Goal: Information Seeking & Learning: Learn about a topic

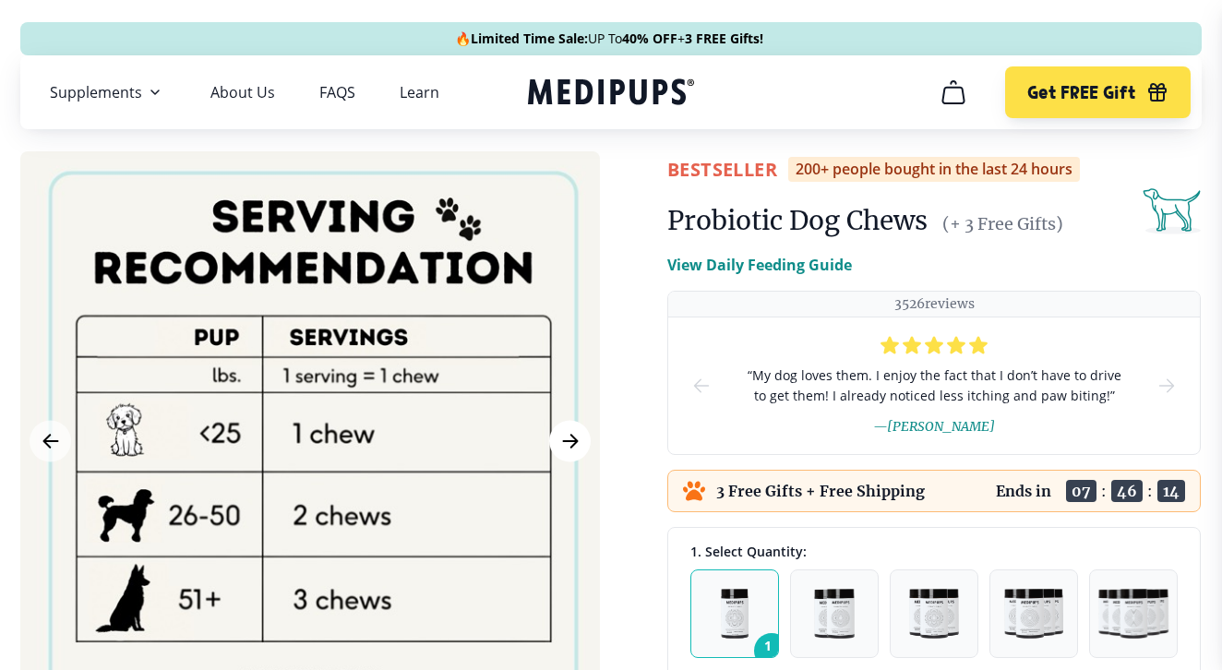
scroll to position [188, 0]
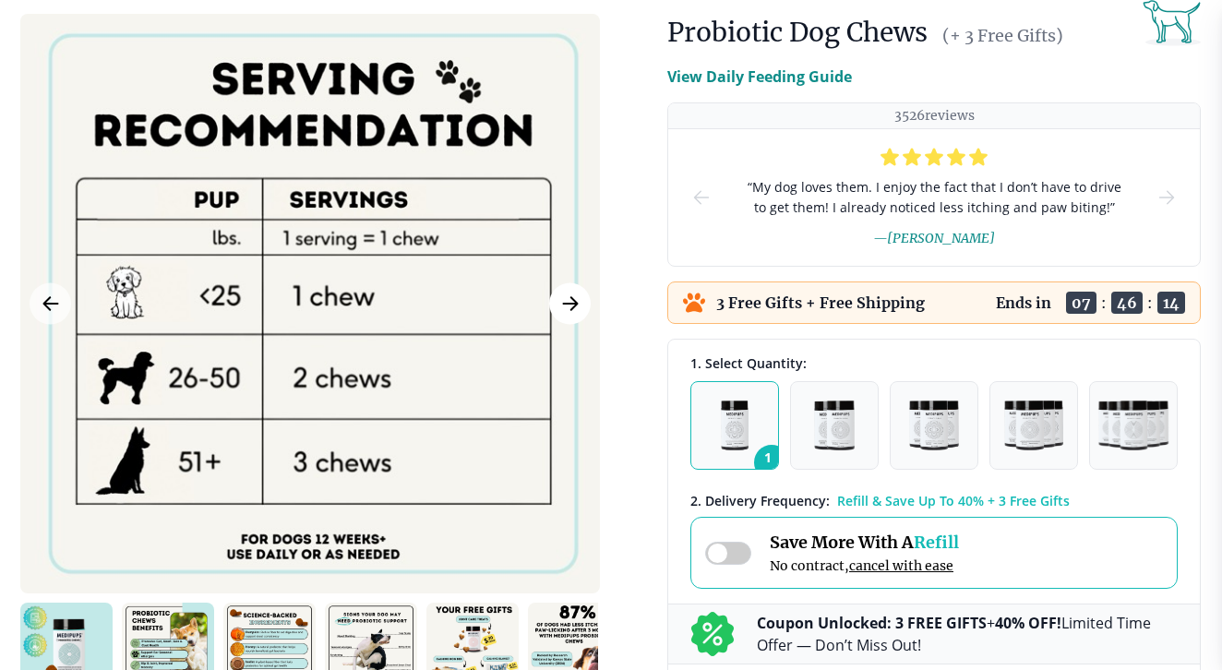
click at [570, 310] on icon "Next Image" at bounding box center [570, 303] width 22 height 23
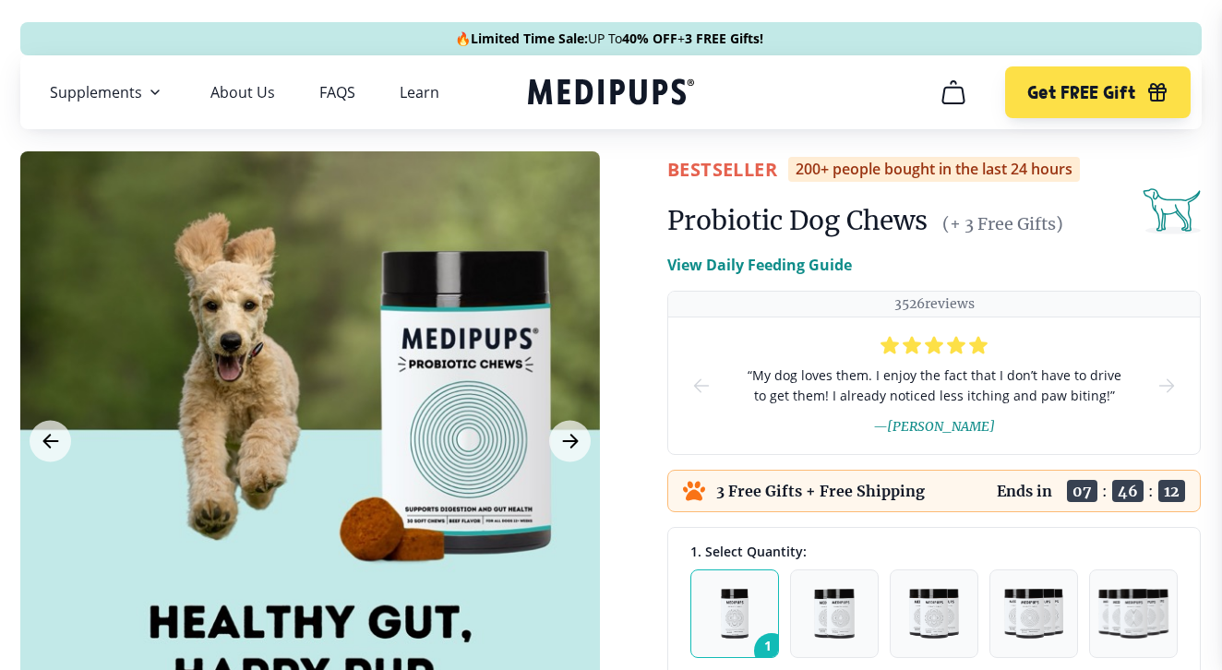
scroll to position [0, 0]
click at [327, 98] on link "FAQS" at bounding box center [337, 92] width 36 height 18
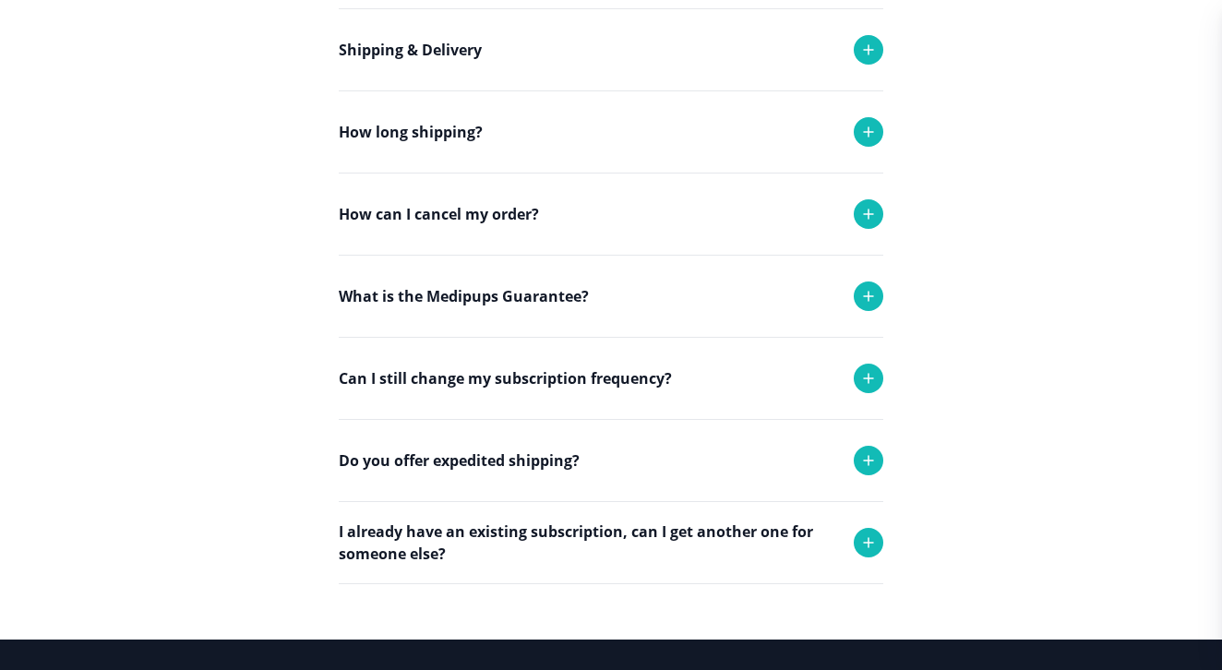
scroll to position [384, 0]
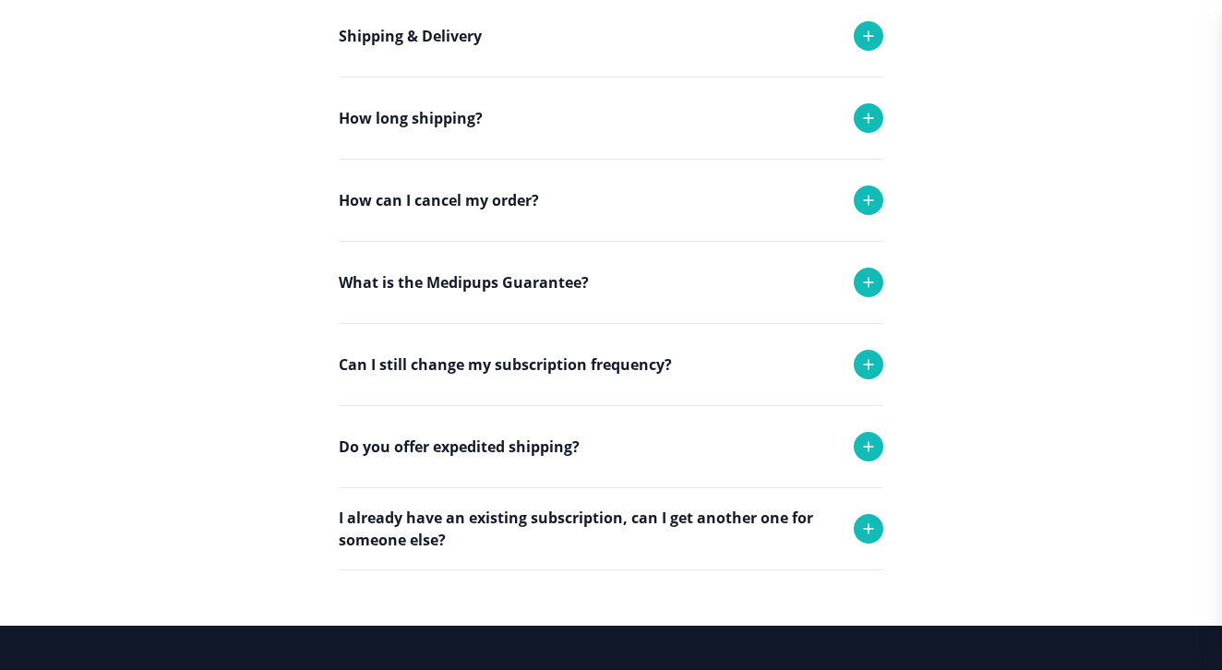
click at [564, 520] on p "I already have an existing subscription, can I get another one for someone else?" at bounding box center [587, 529] width 497 height 44
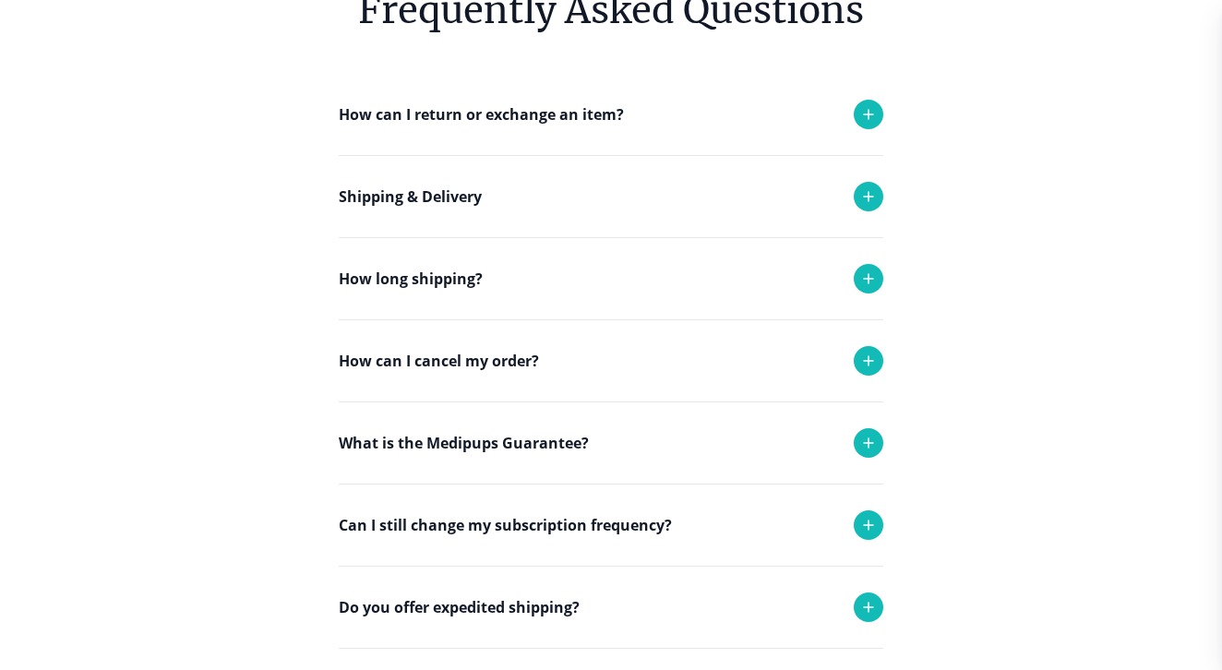
scroll to position [0, 0]
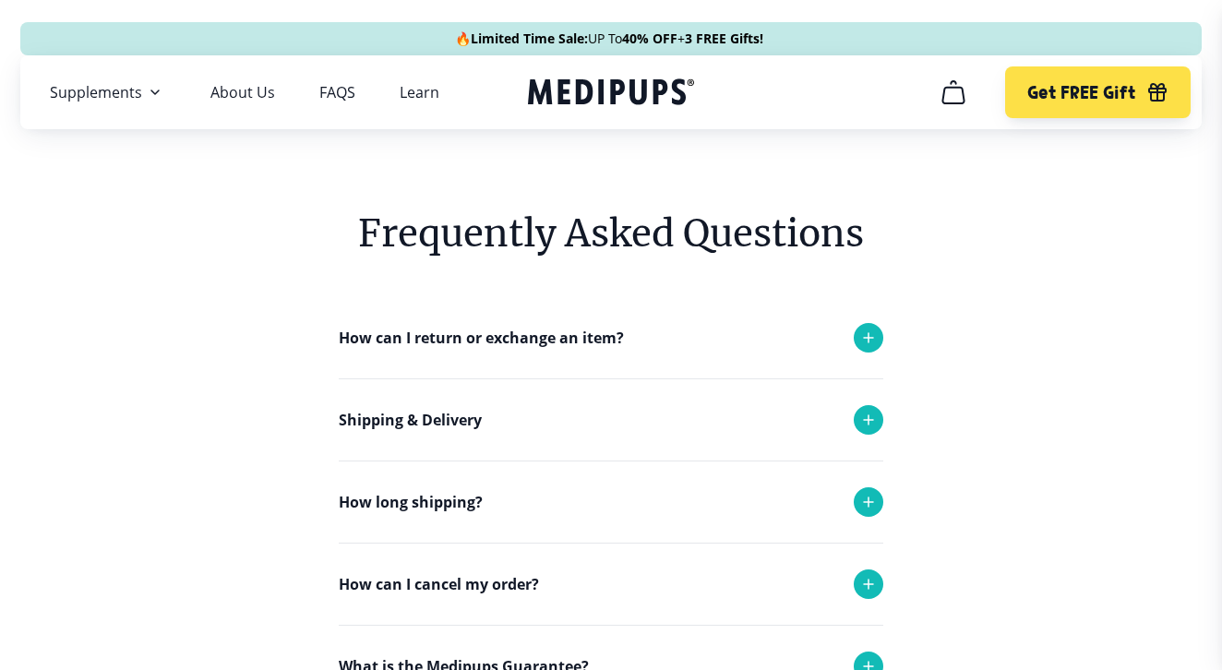
click at [580, 358] on div "How can I return or exchange an item?" at bounding box center [611, 337] width 544 height 81
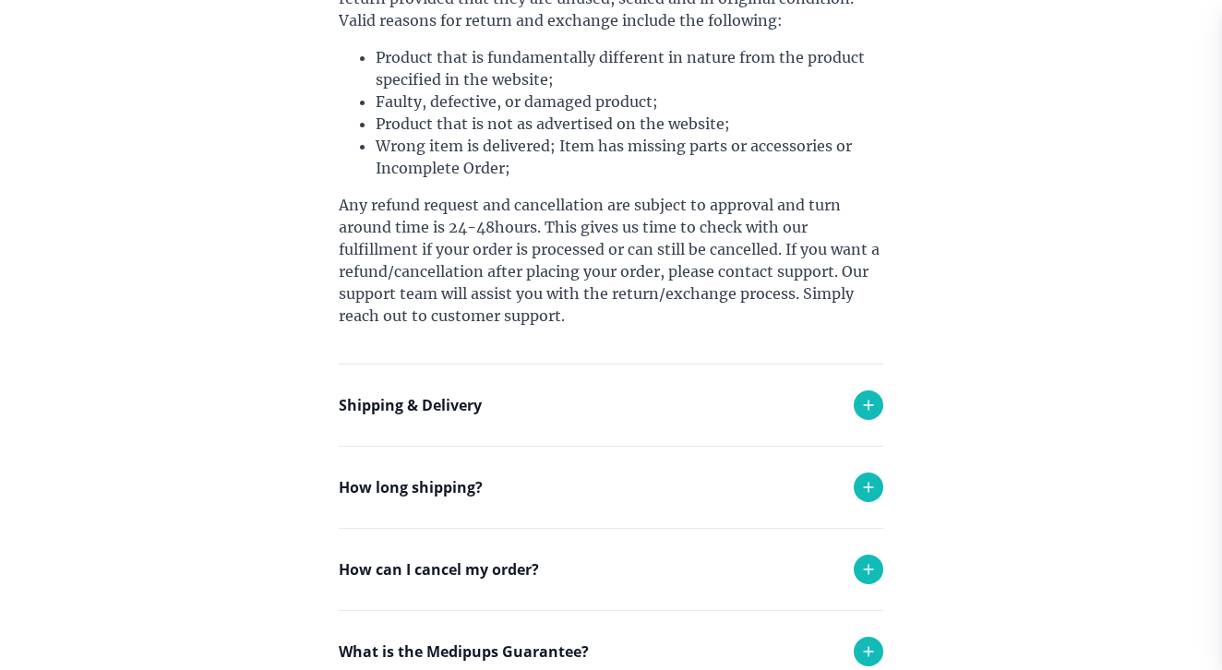
scroll to position [609, 0]
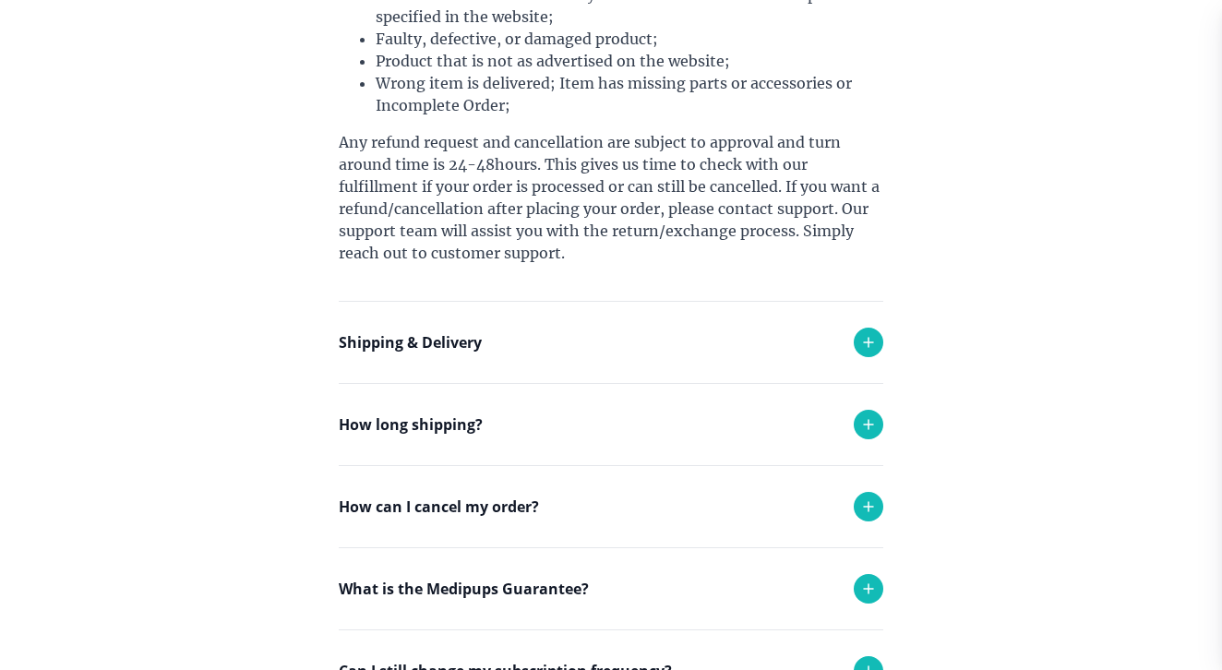
click at [546, 353] on div "Shipping & Delivery" at bounding box center [611, 342] width 544 height 81
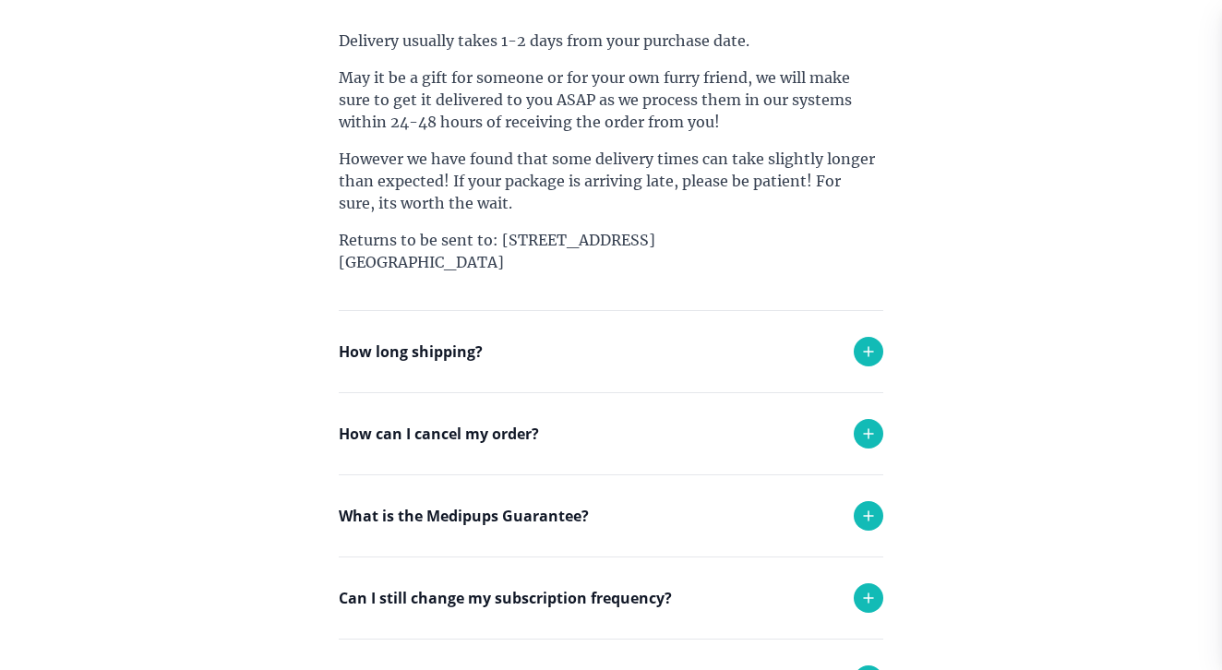
click at [544, 356] on div "How long shipping?" at bounding box center [611, 351] width 544 height 81
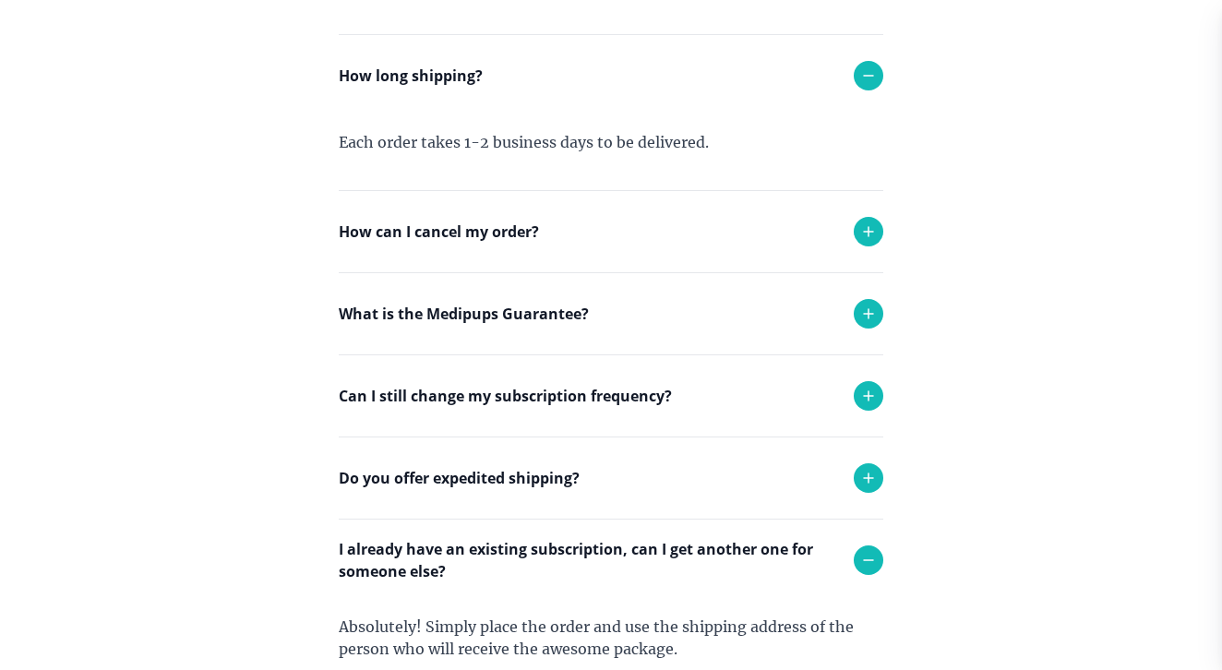
scroll to position [1263, 0]
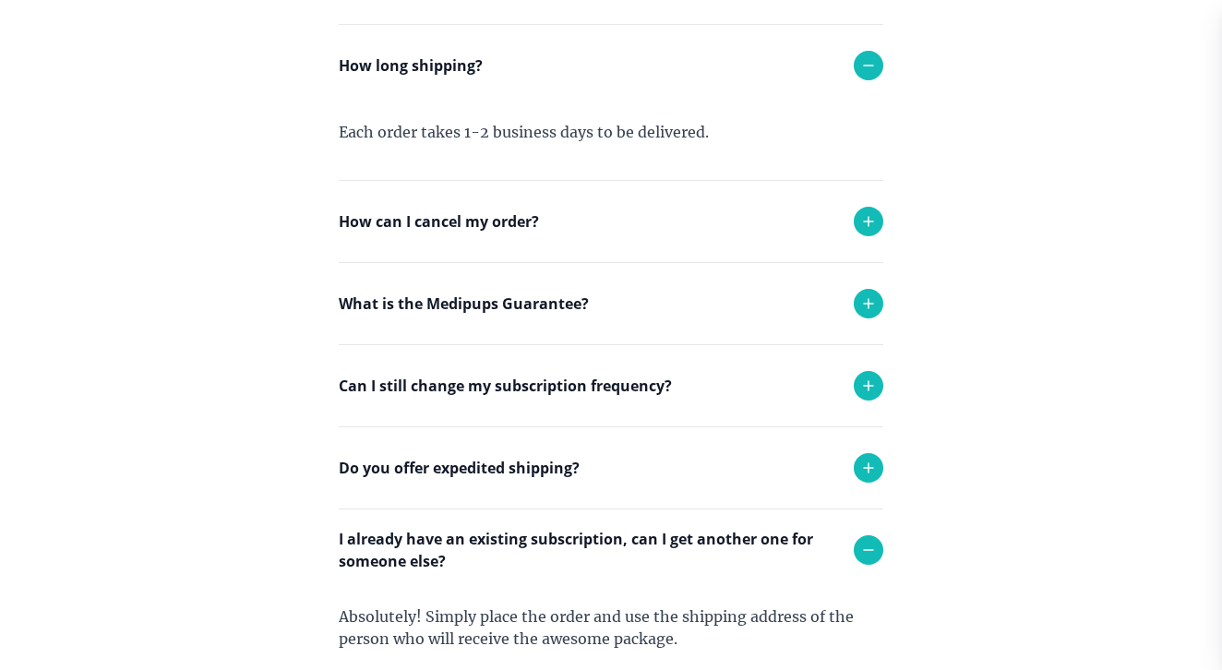
click at [564, 206] on div "How can I cancel my order?" at bounding box center [611, 221] width 544 height 81
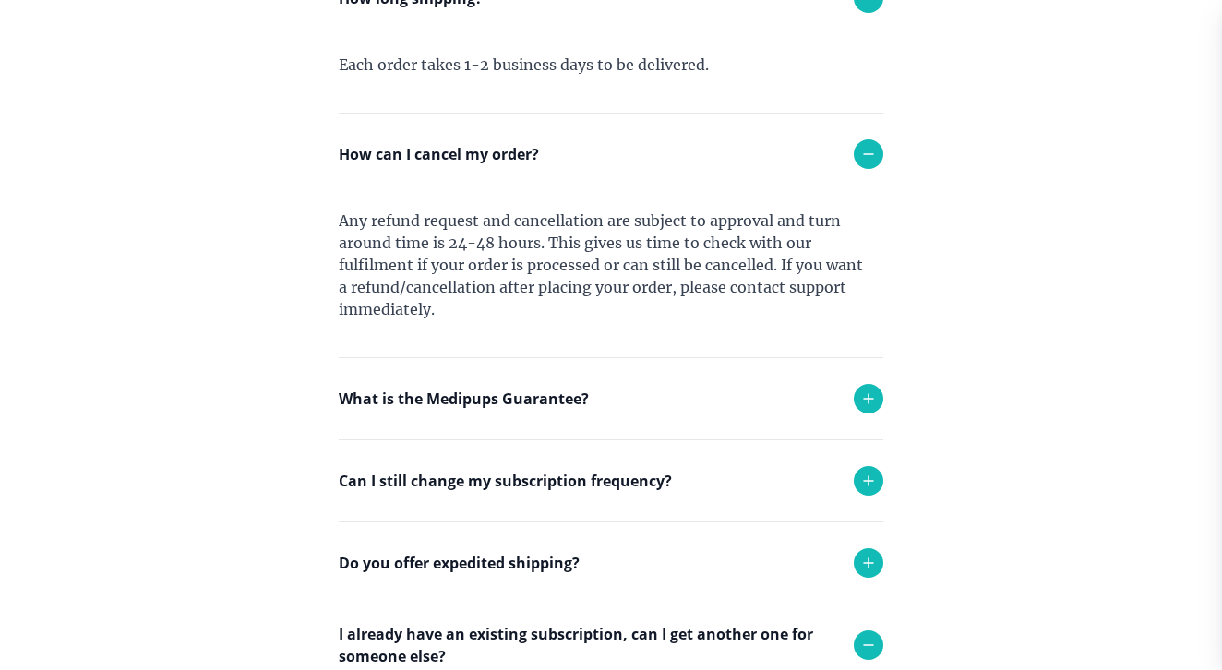
scroll to position [1477, 0]
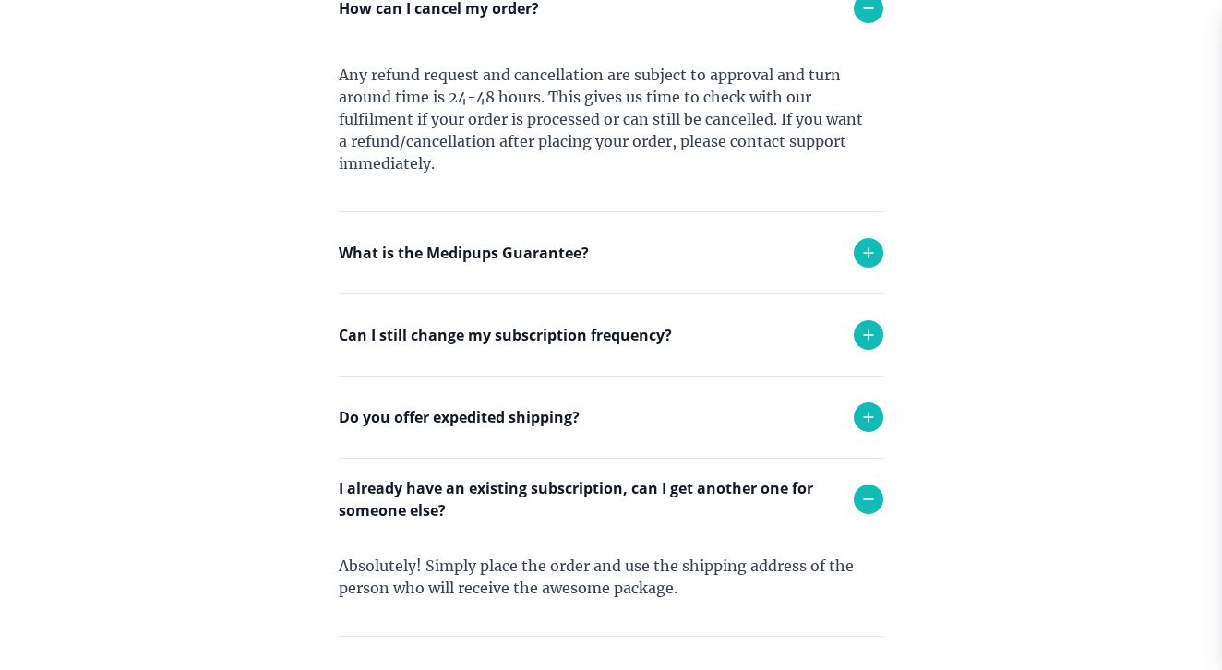
click at [561, 266] on div "What is the Medipups Guarantee?" at bounding box center [611, 252] width 544 height 81
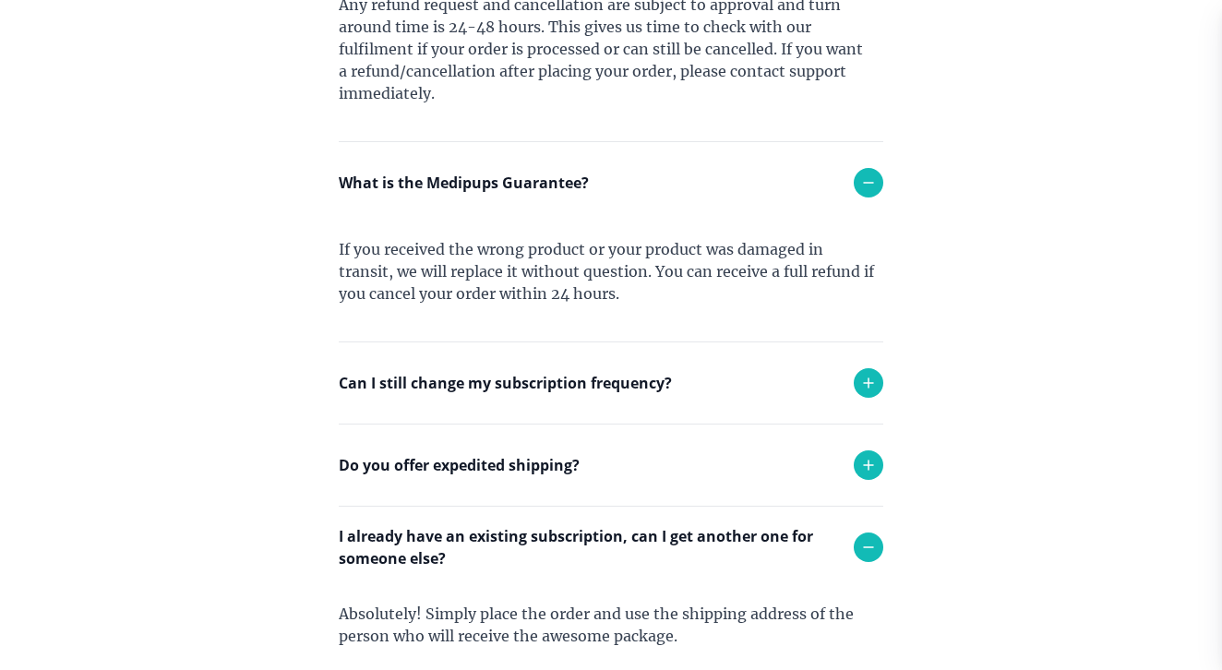
scroll to position [1666, 0]
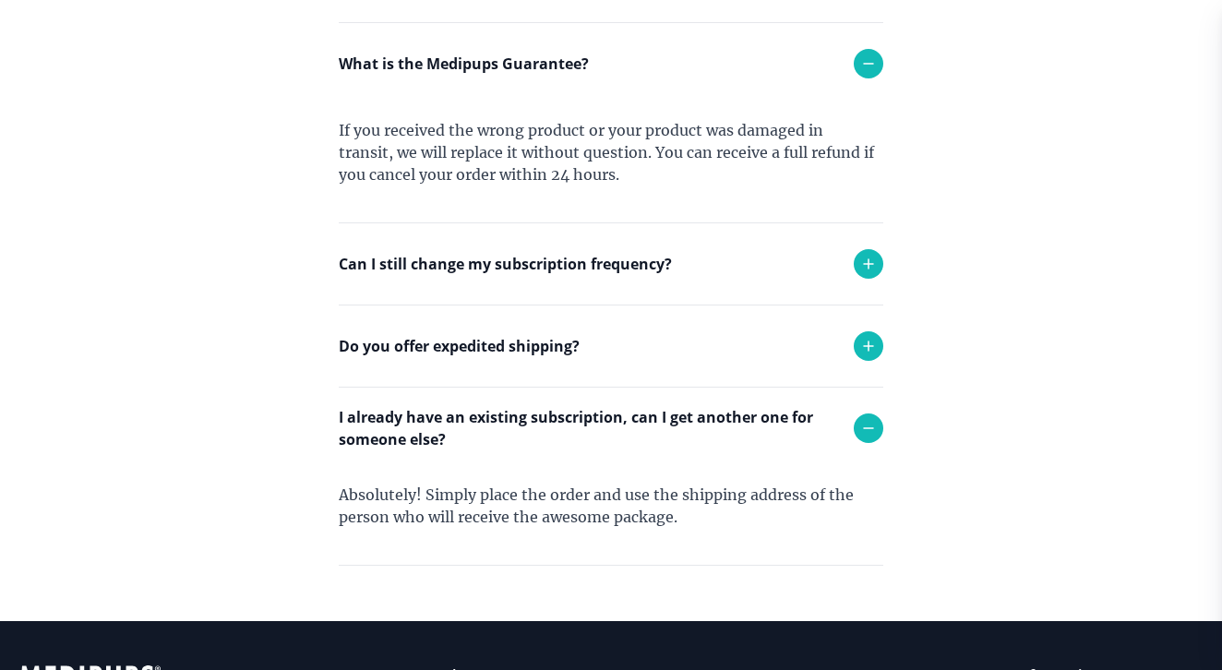
click at [592, 283] on div "Can I still change my subscription frequency?" at bounding box center [611, 263] width 544 height 81
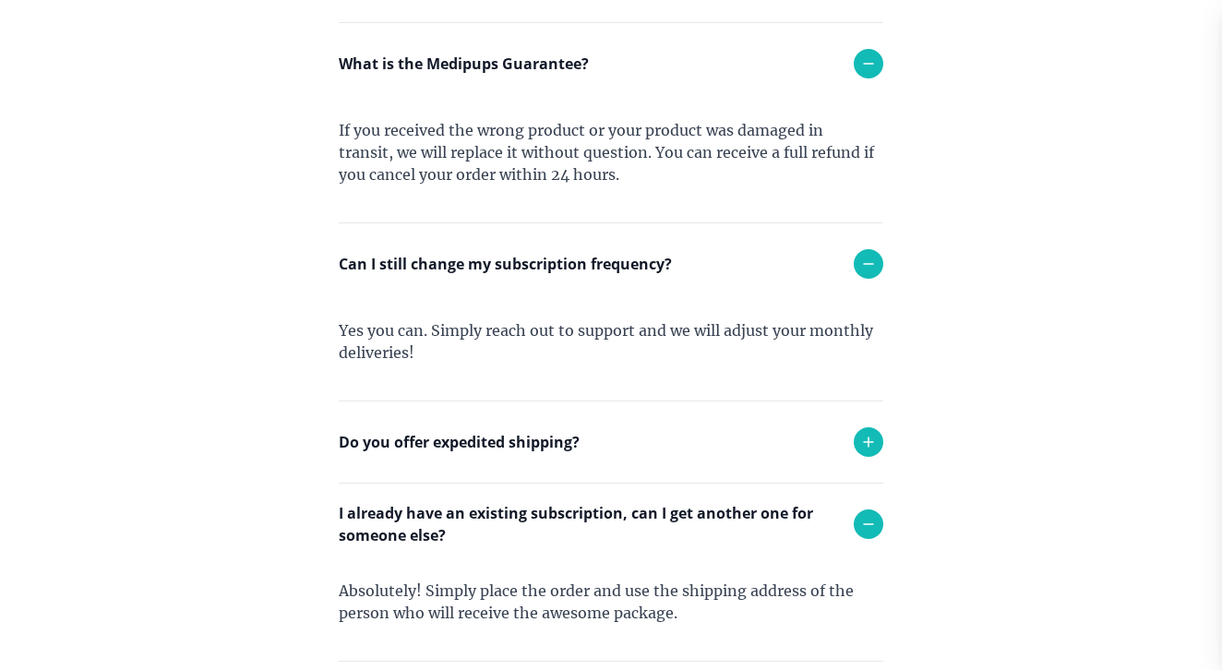
click at [625, 449] on div "Do you offer expedited shipping?" at bounding box center [611, 441] width 544 height 81
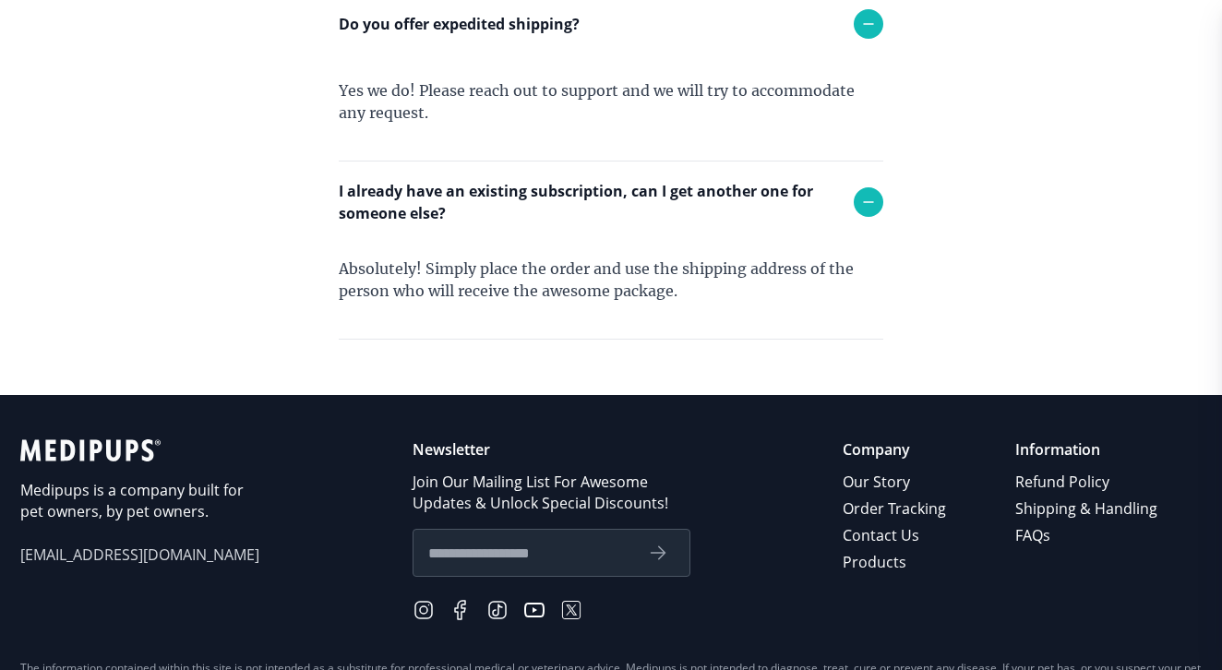
scroll to position [2084, 0]
click at [1048, 486] on link "Refund Policy" at bounding box center [1087, 482] width 145 height 27
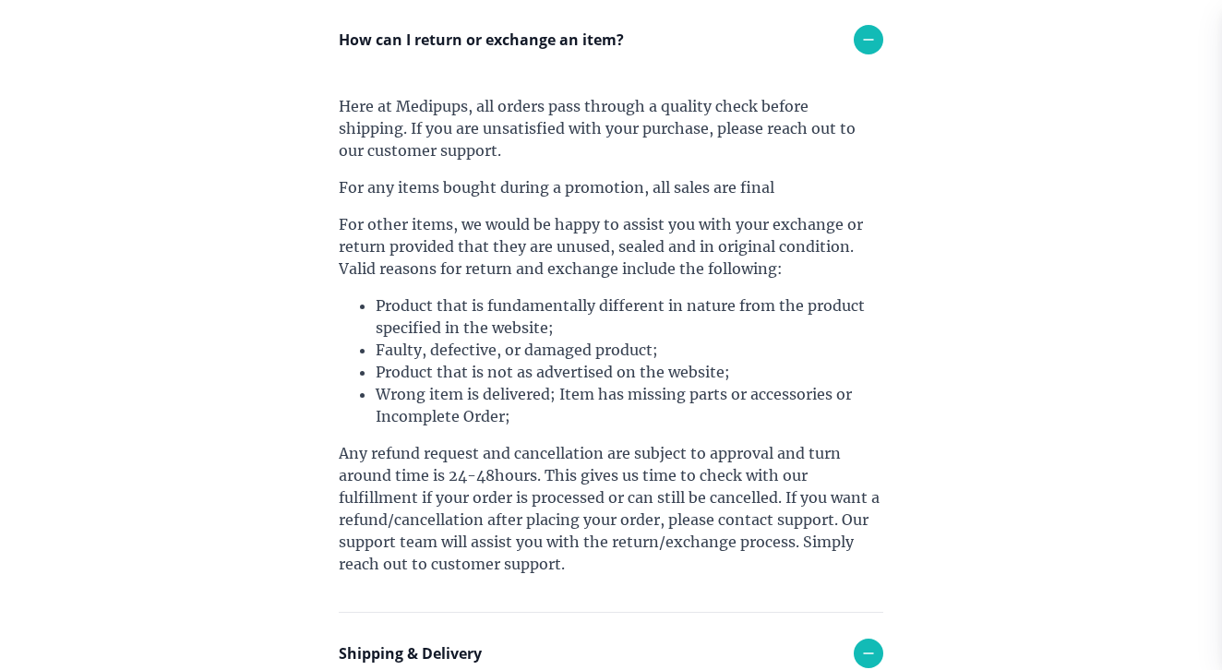
scroll to position [297, 0]
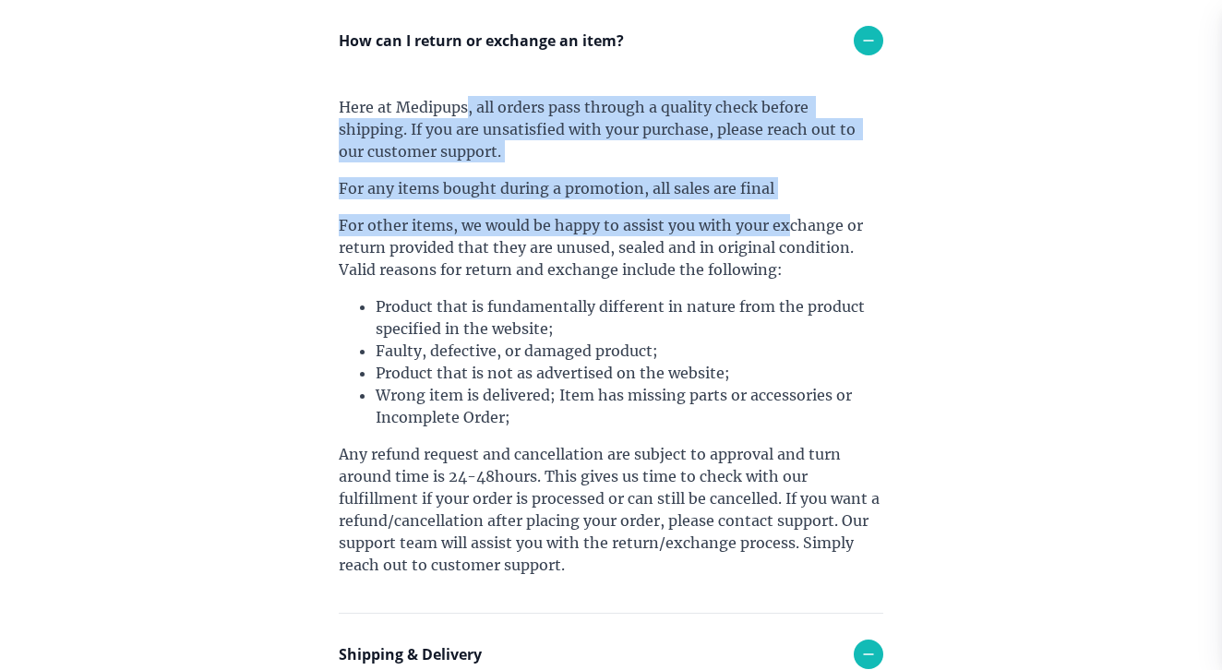
drag, startPoint x: 467, startPoint y: 110, endPoint x: 784, endPoint y: 227, distance: 338.4
click at [784, 227] on div "Here at Medipups, all orders pass through a quality check before shipping. If y…" at bounding box center [611, 347] width 544 height 532
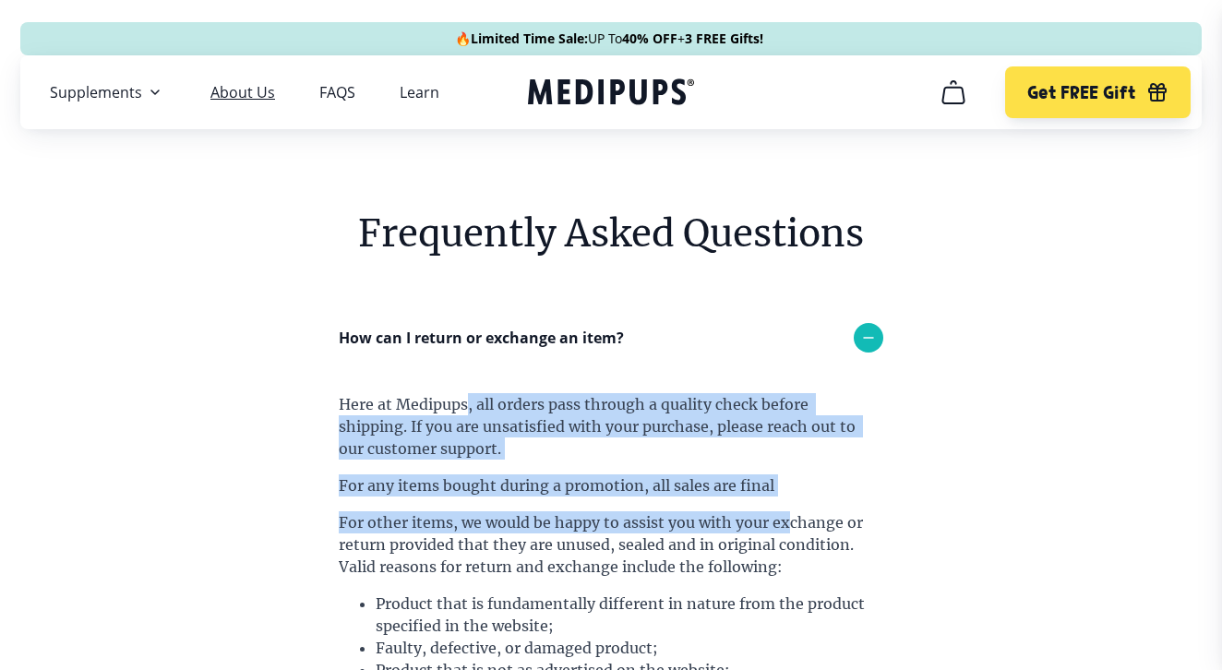
scroll to position [0, 0]
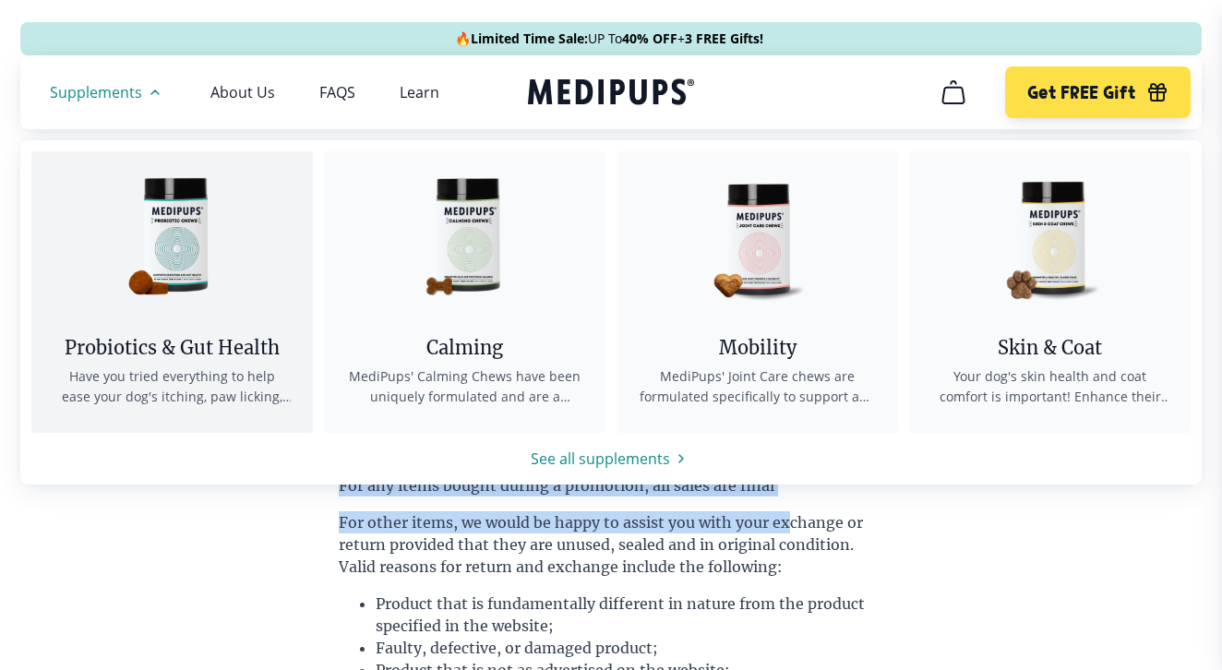
click at [140, 257] on img at bounding box center [173, 234] width 166 height 166
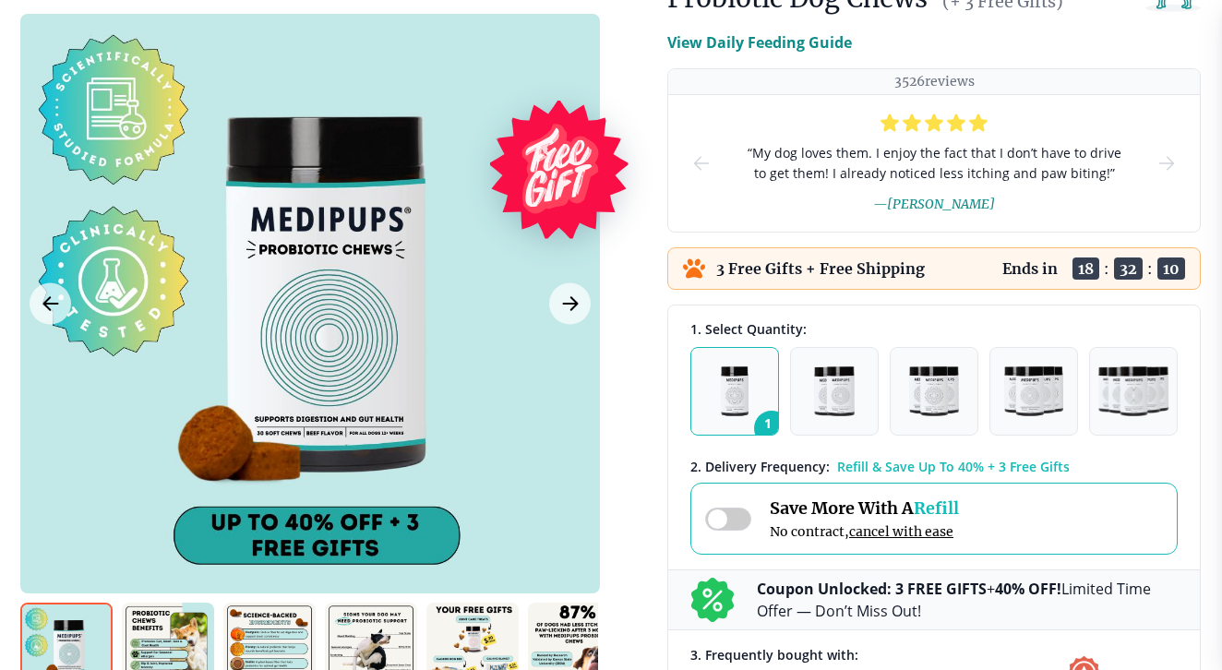
scroll to position [392, 0]
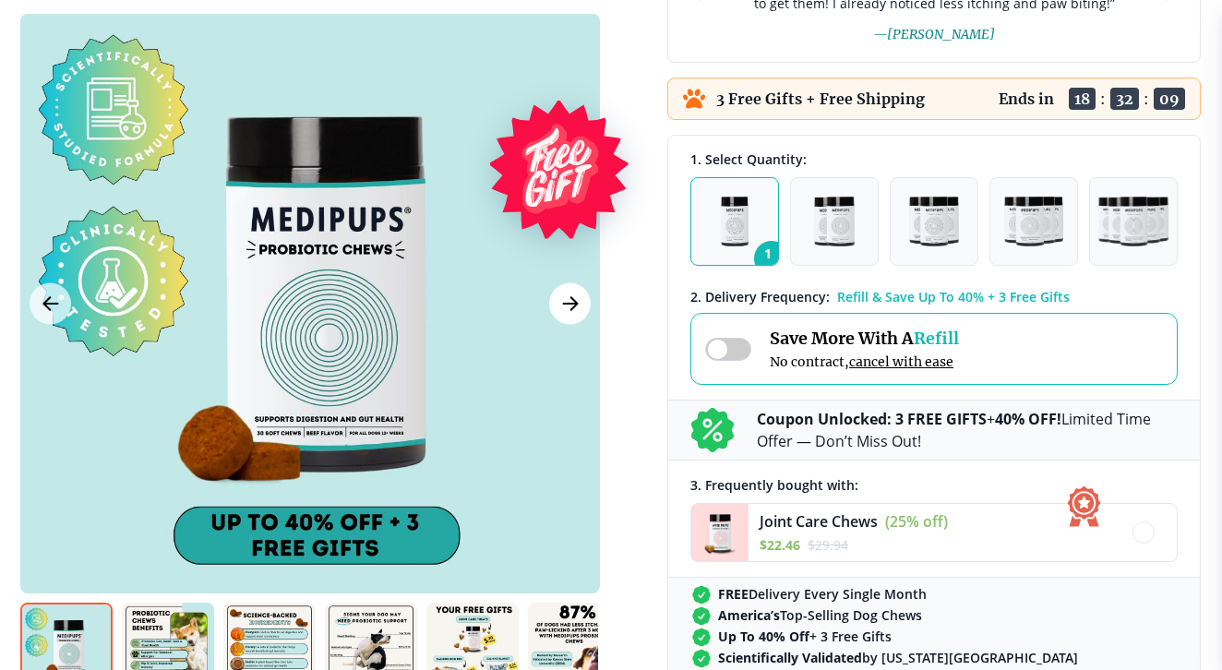
click at [580, 316] on button "Next Image" at bounding box center [570, 303] width 42 height 42
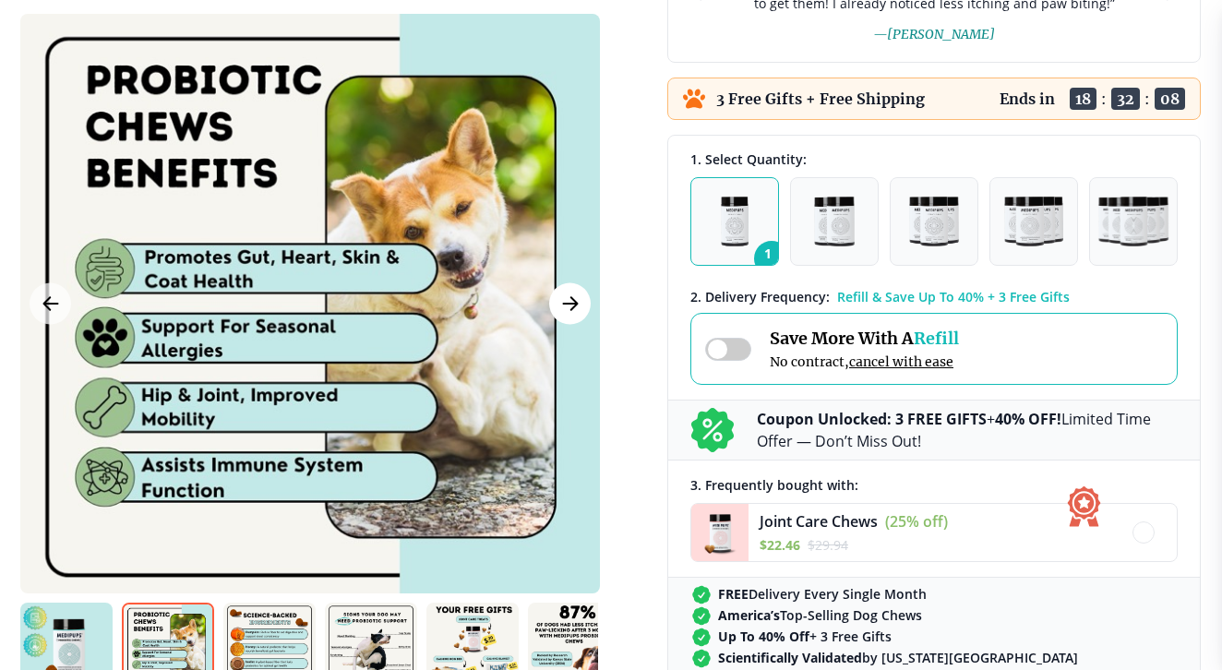
click at [580, 316] on button "Next Image" at bounding box center [570, 303] width 42 height 42
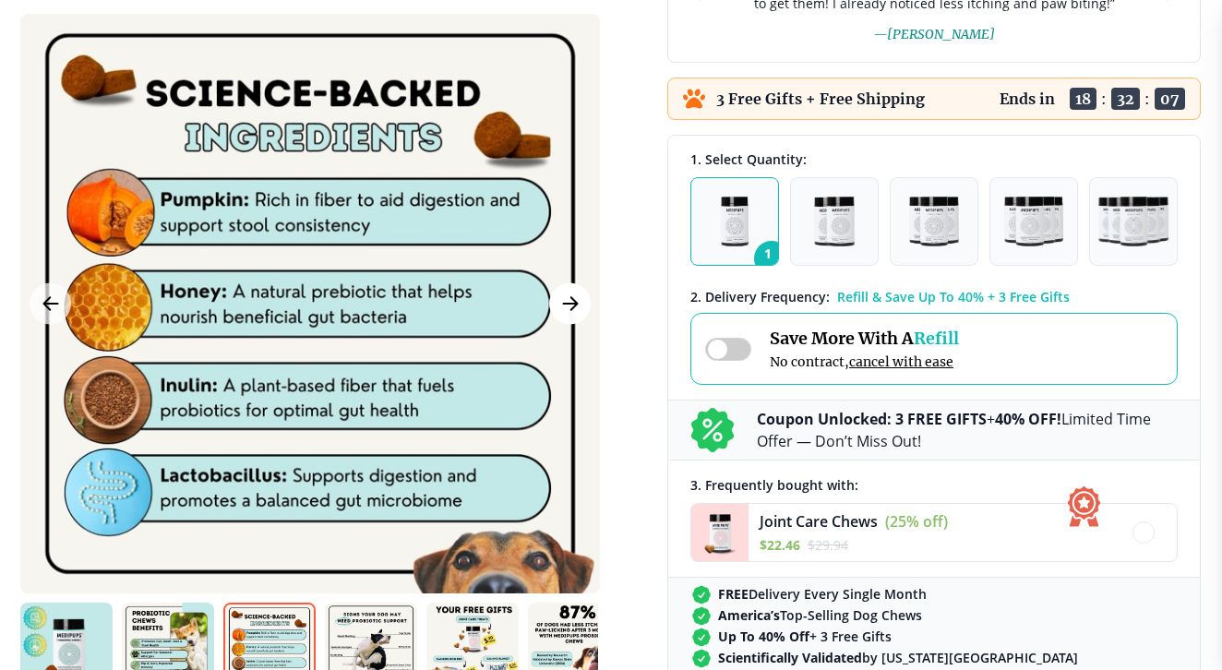
click at [580, 316] on button "Next Image" at bounding box center [570, 303] width 42 height 42
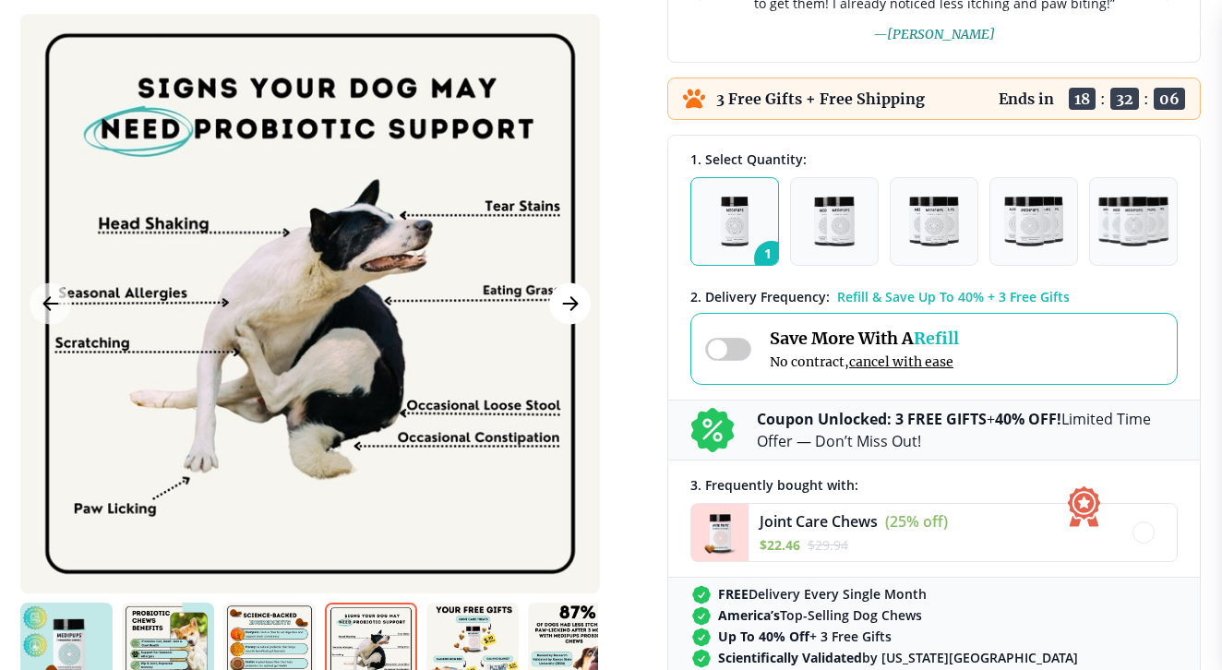
click at [580, 316] on button "Next Image" at bounding box center [570, 303] width 42 height 42
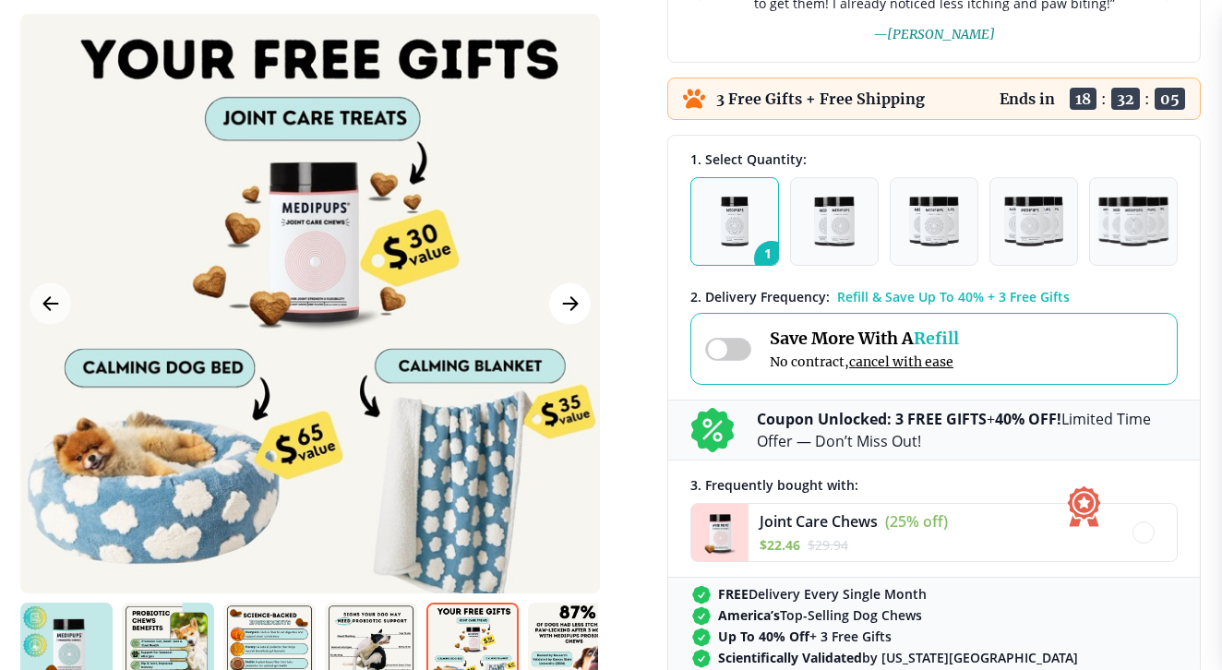
click at [580, 316] on button "Next Image" at bounding box center [570, 303] width 42 height 42
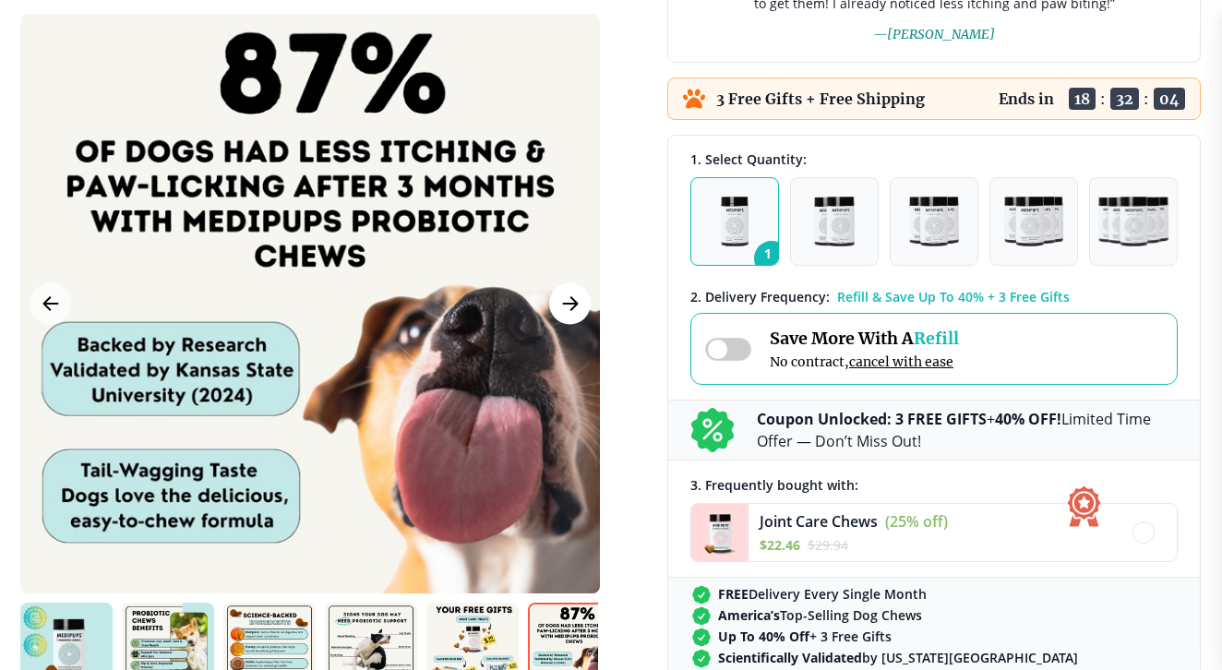
click at [580, 316] on button "Next Image" at bounding box center [570, 303] width 42 height 42
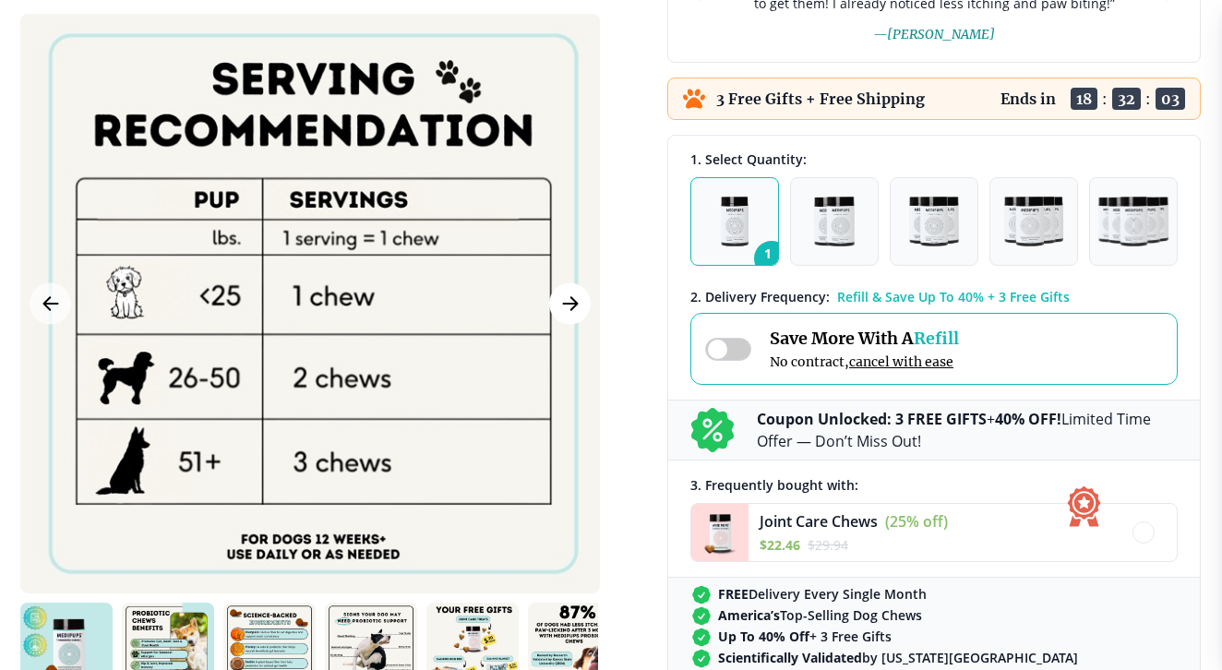
click at [580, 316] on button "Next Image" at bounding box center [570, 303] width 42 height 42
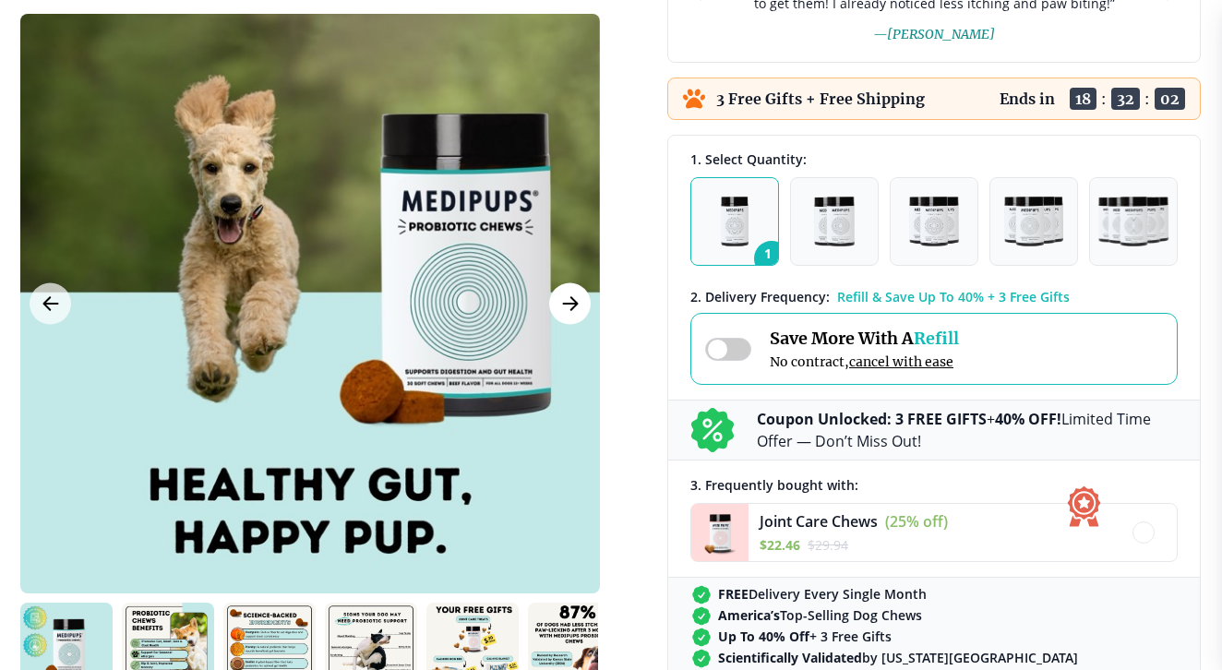
click at [580, 316] on button "Next Image" at bounding box center [570, 303] width 42 height 42
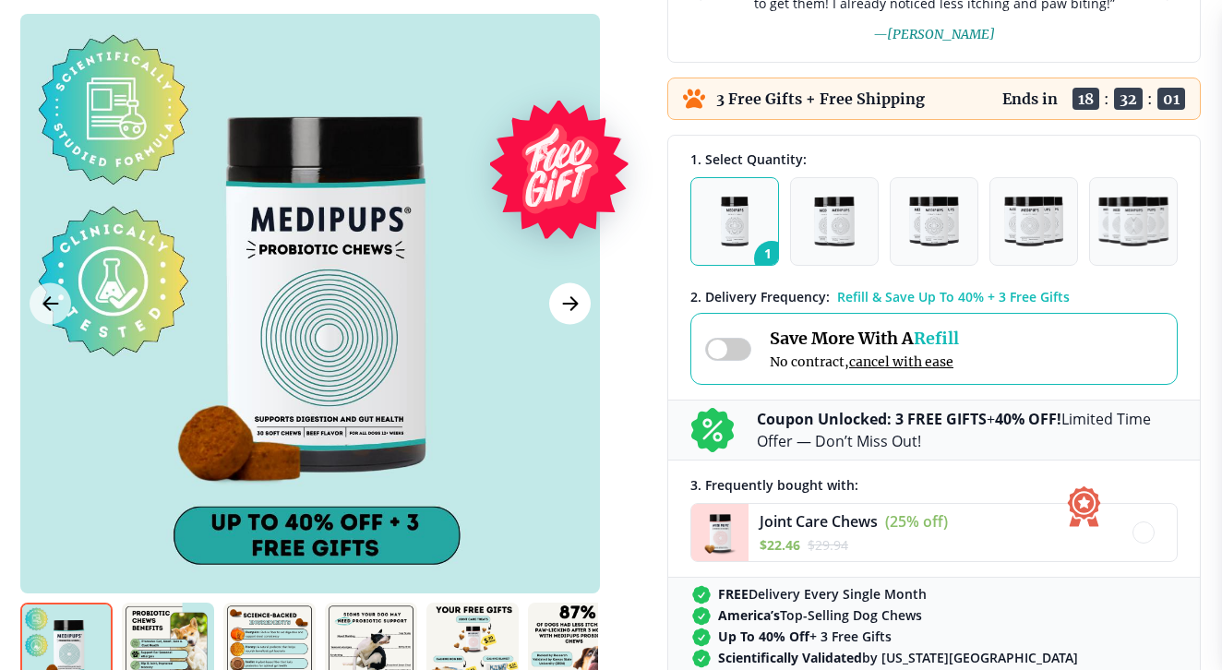
click at [580, 316] on button "Next Image" at bounding box center [570, 303] width 42 height 42
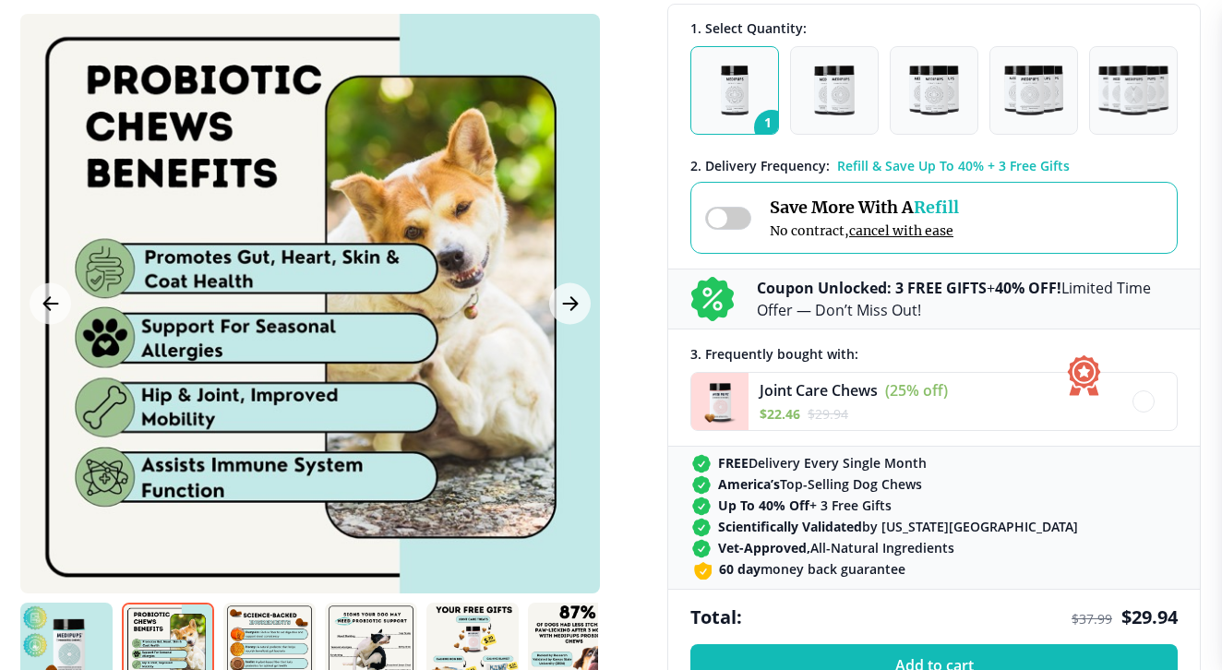
scroll to position [687, 0]
